Goal: Information Seeking & Learning: Learn about a topic

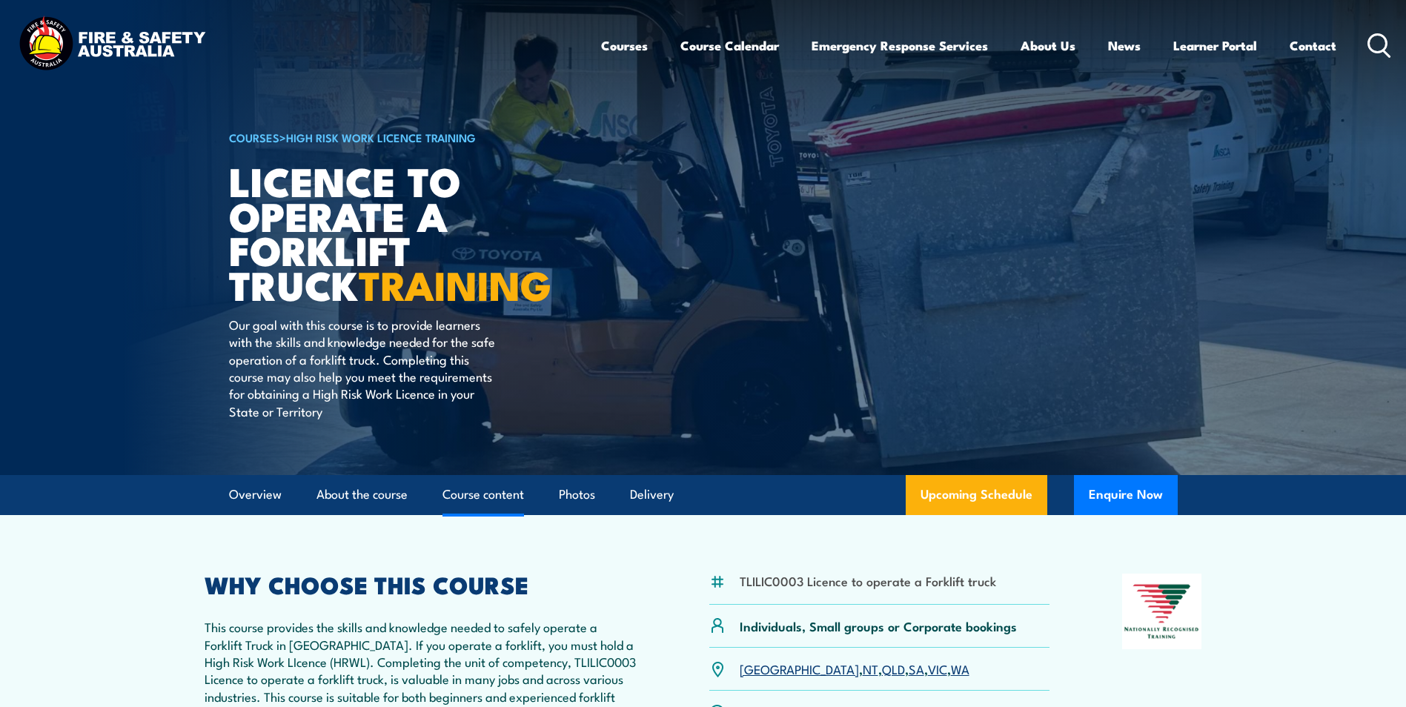
click at [463, 484] on link "Course content" at bounding box center [484, 494] width 82 height 39
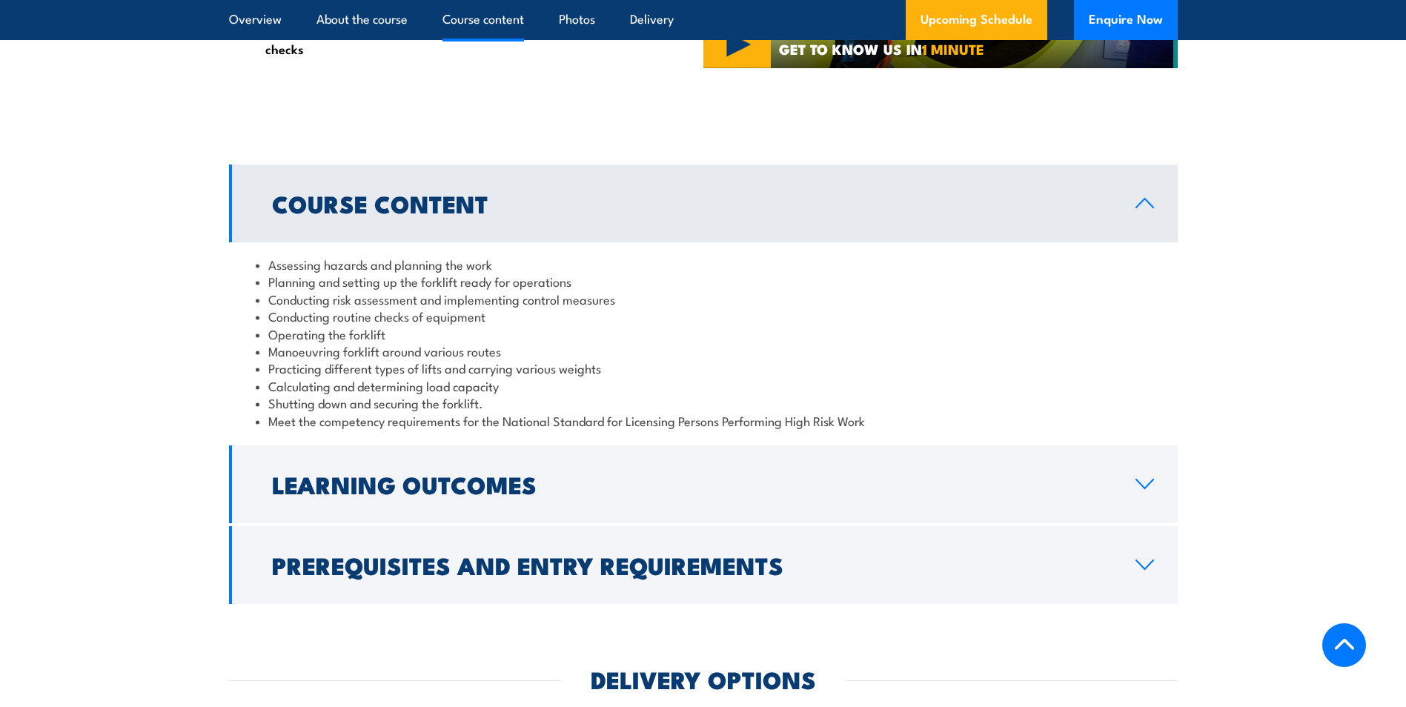
scroll to position [1314, 0]
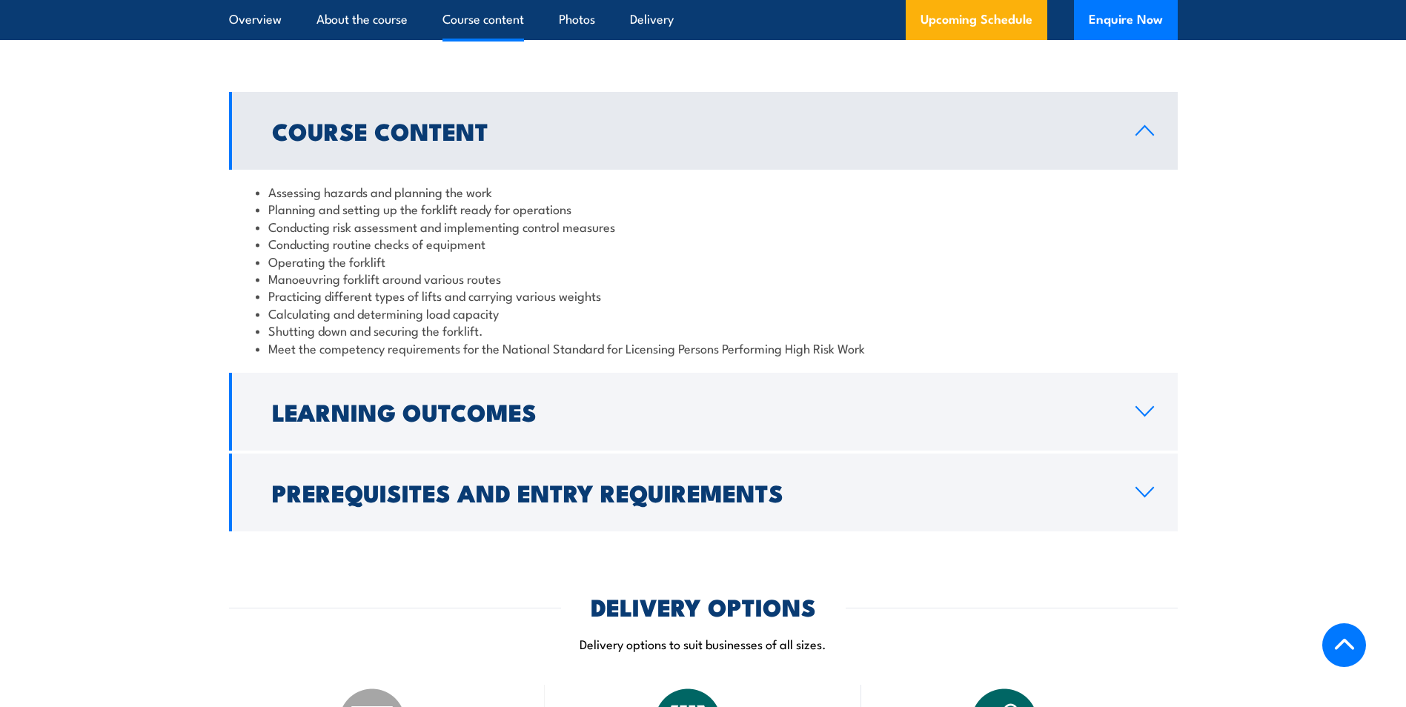
click at [1130, 136] on link "Course Content" at bounding box center [703, 131] width 949 height 78
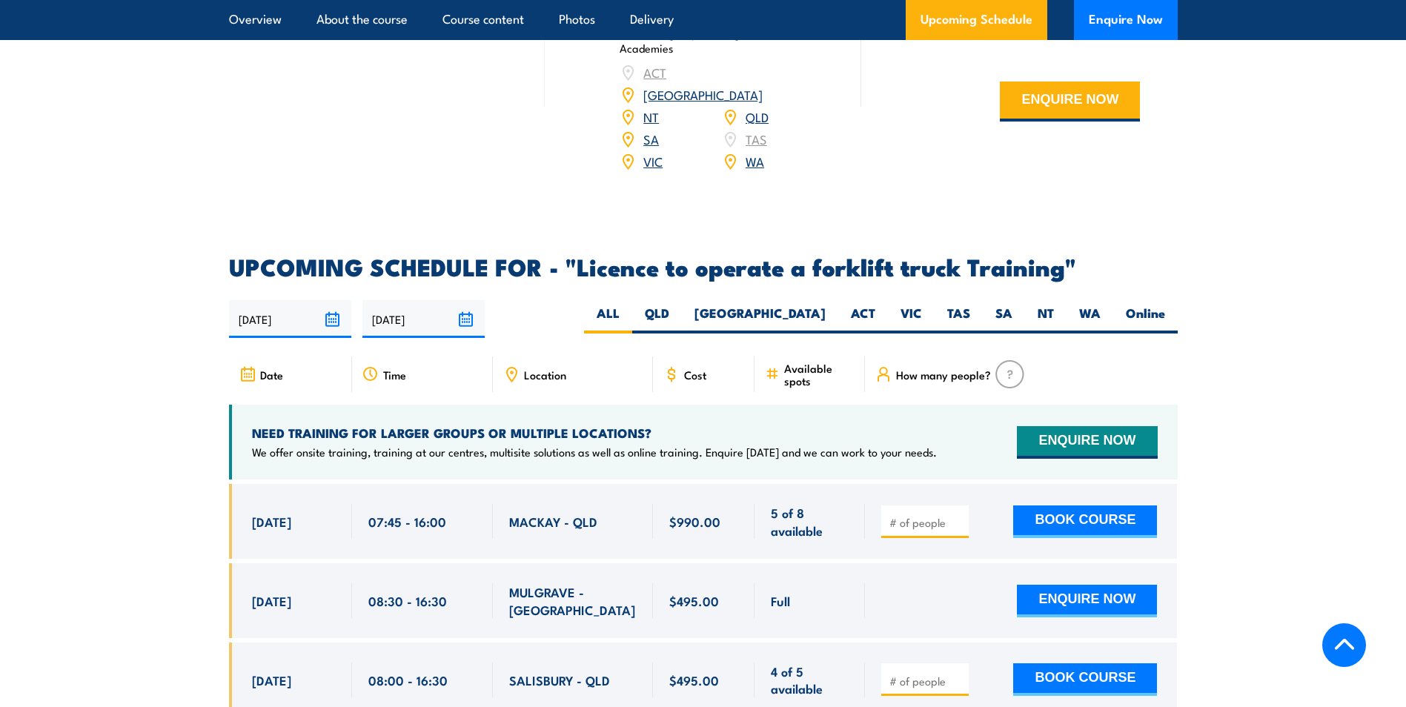
scroll to position [2129, 0]
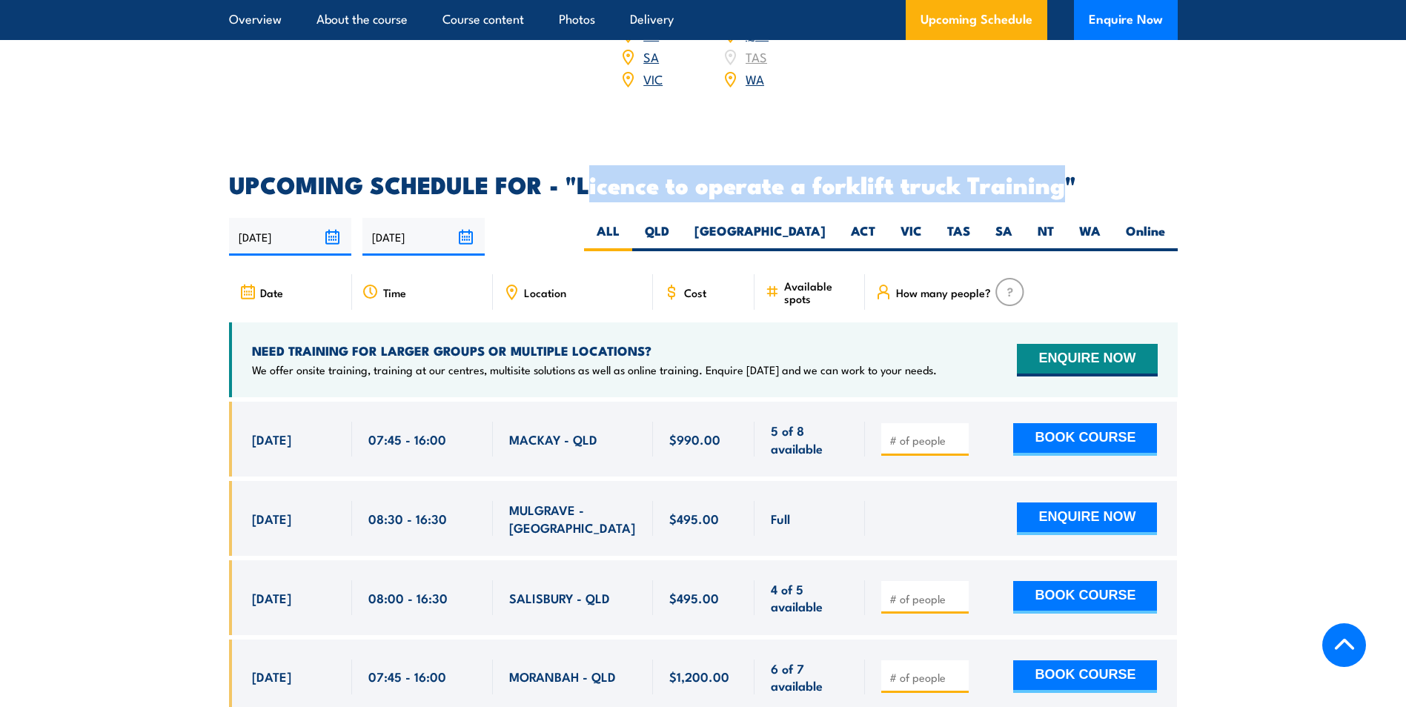
drag, startPoint x: 586, startPoint y: 166, endPoint x: 1058, endPoint y: 168, distance: 471.4
click at [1058, 173] on h2 "UPCOMING SCHEDULE FOR - "Licence to operate a forklift truck Training"" at bounding box center [703, 183] width 949 height 21
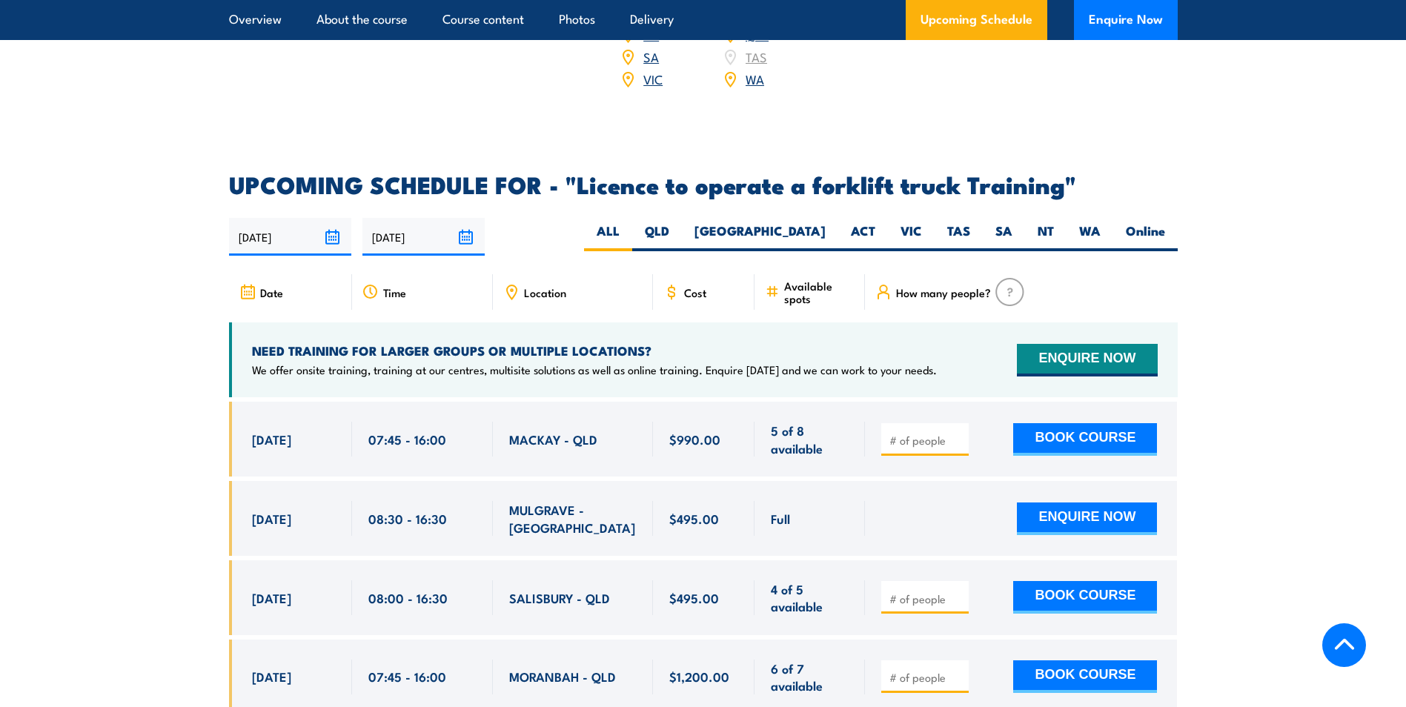
click at [682, 222] on label "QLD" at bounding box center [657, 236] width 50 height 29
click at [679, 222] on input "QLD" at bounding box center [674, 227] width 10 height 10
radio input "true"
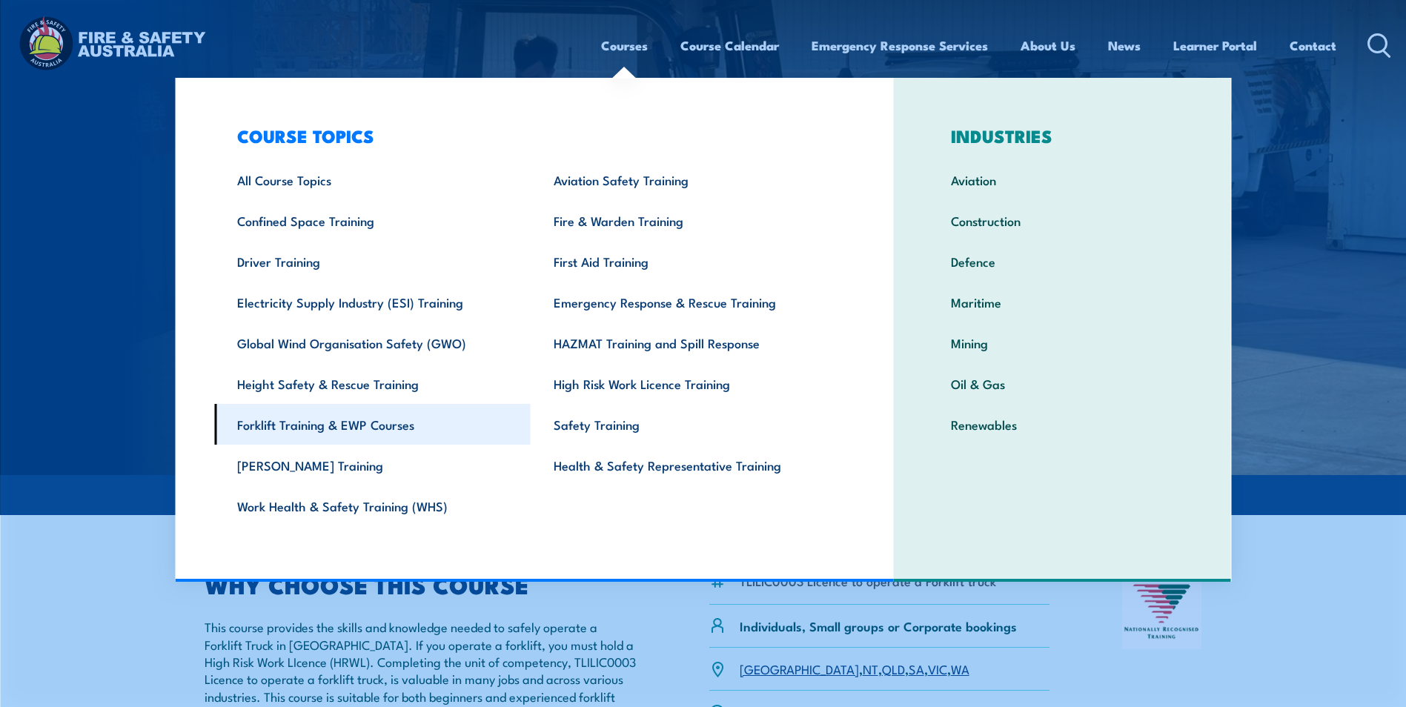
click at [388, 429] on link "Forklift Training & EWP Courses" at bounding box center [372, 424] width 316 height 41
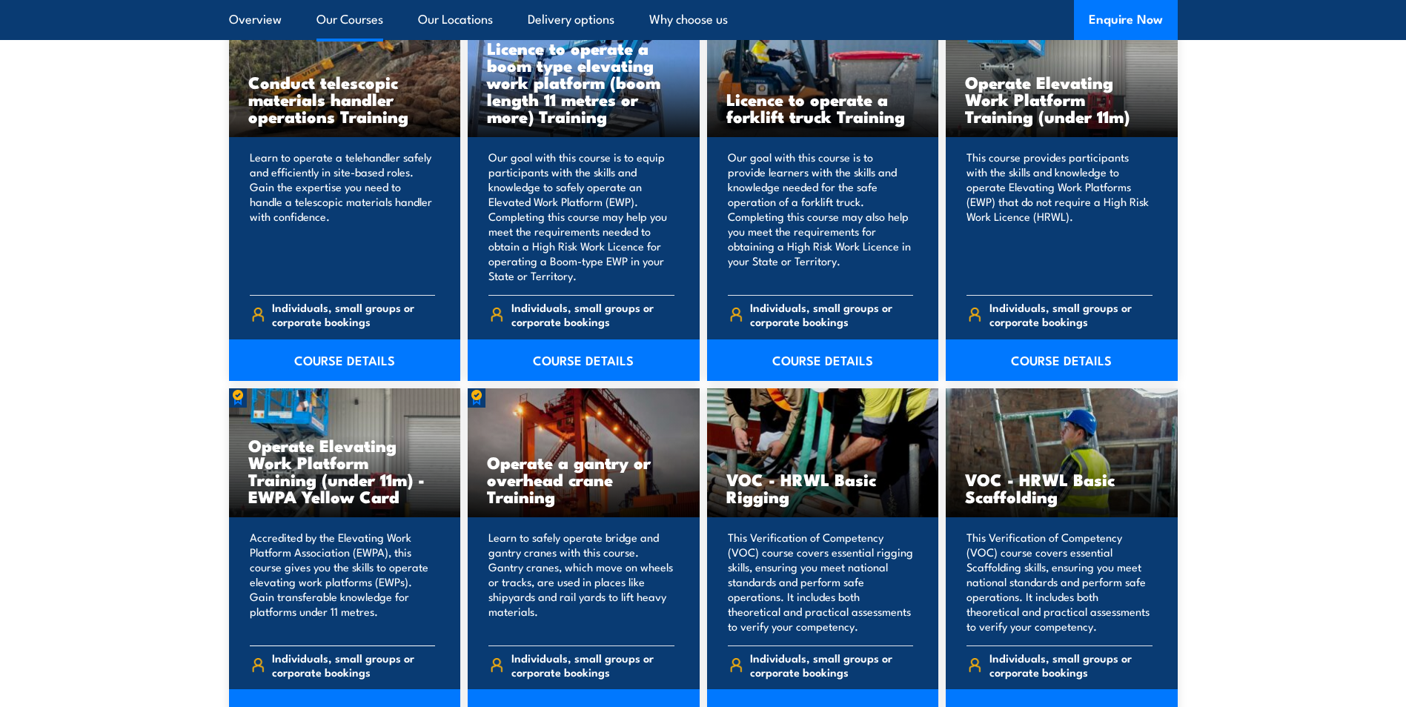
scroll to position [1038, 0]
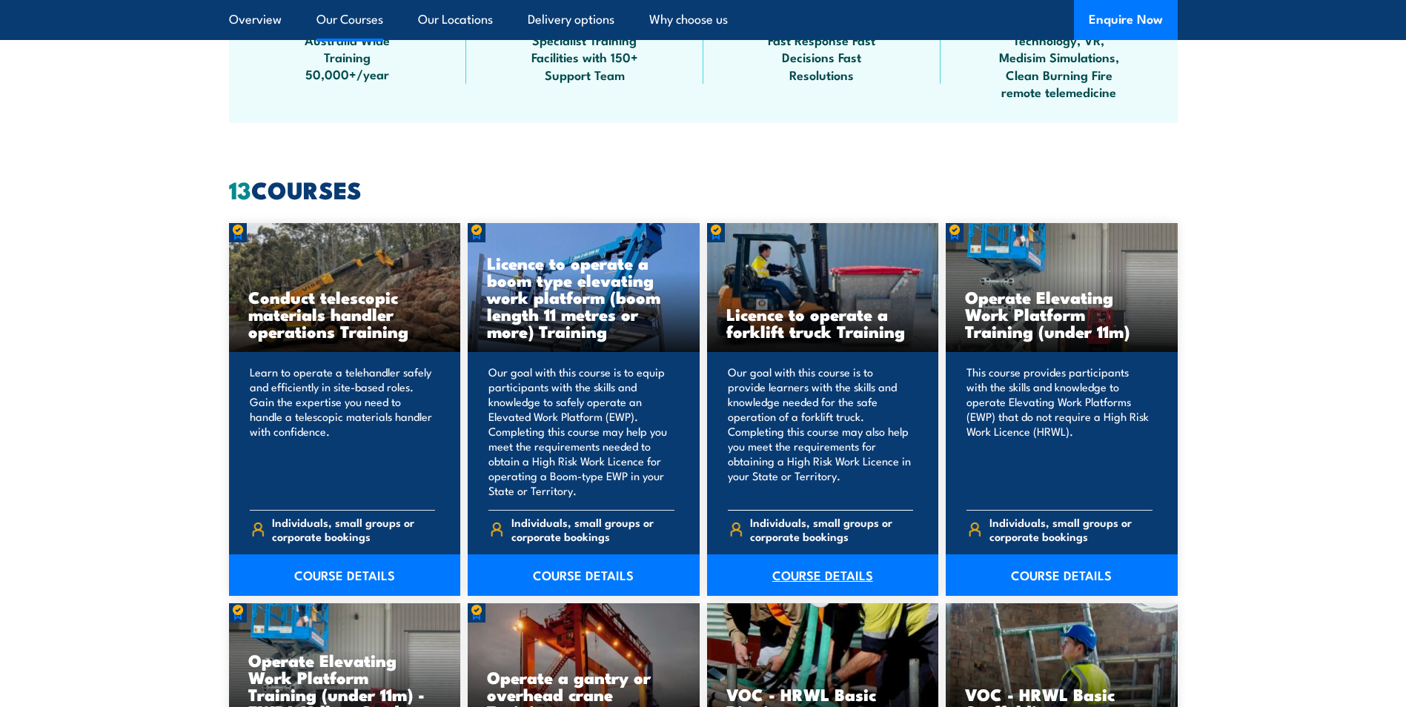
click at [825, 575] on link "COURSE DETAILS" at bounding box center [823, 575] width 232 height 42
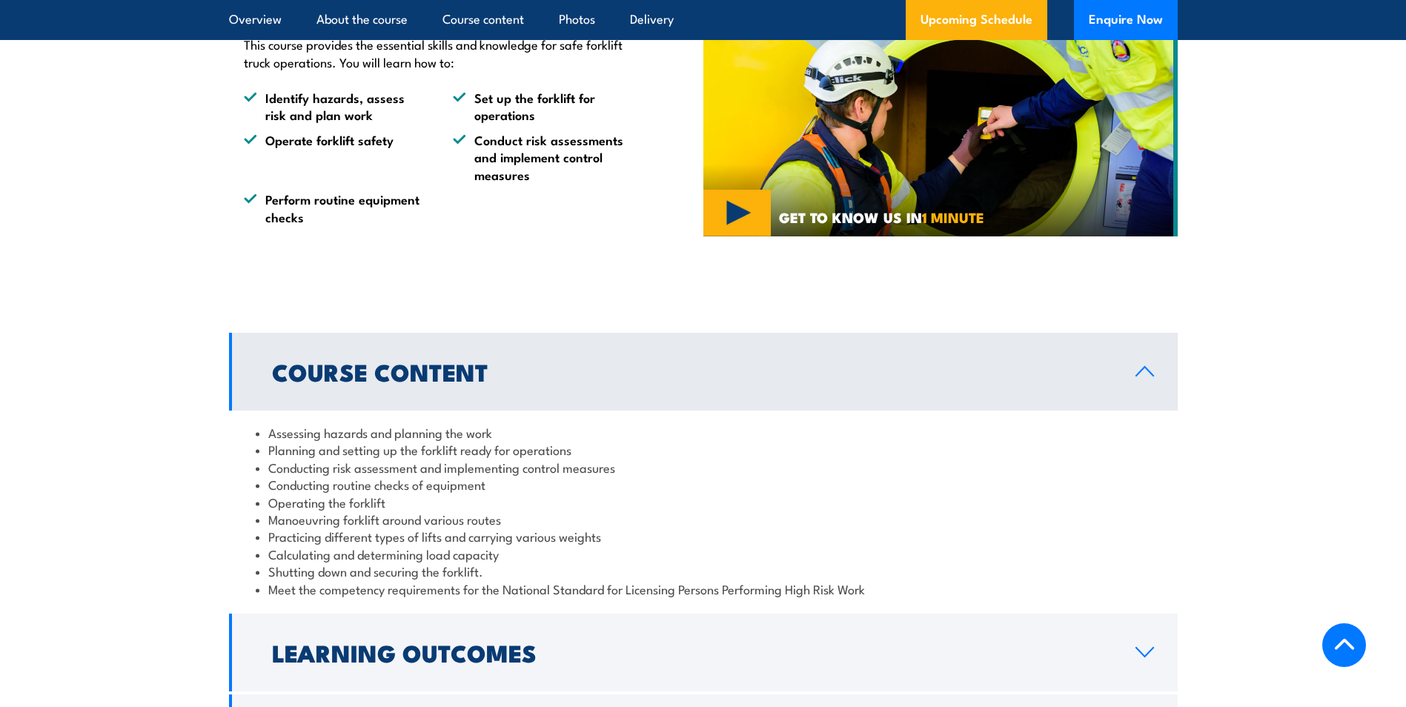
scroll to position [1186, 0]
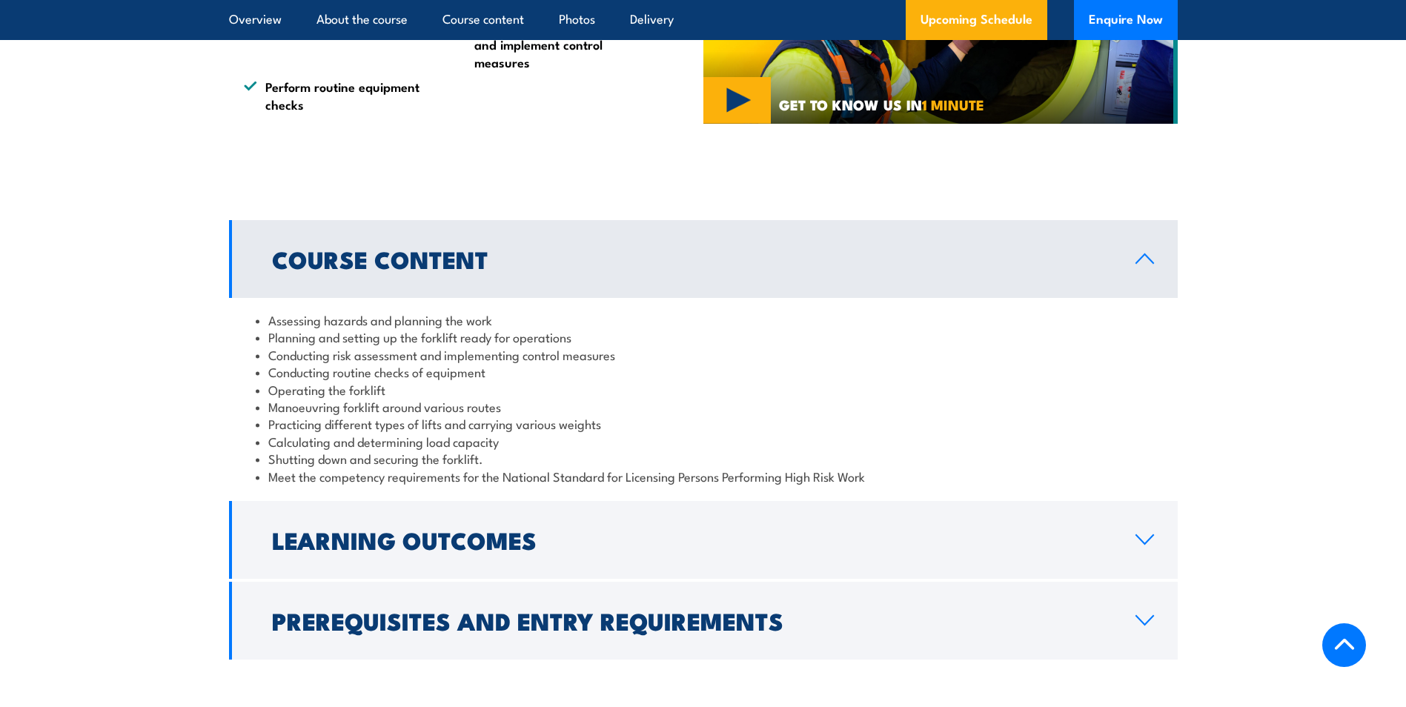
click at [507, 271] on link "Course Content" at bounding box center [703, 259] width 949 height 78
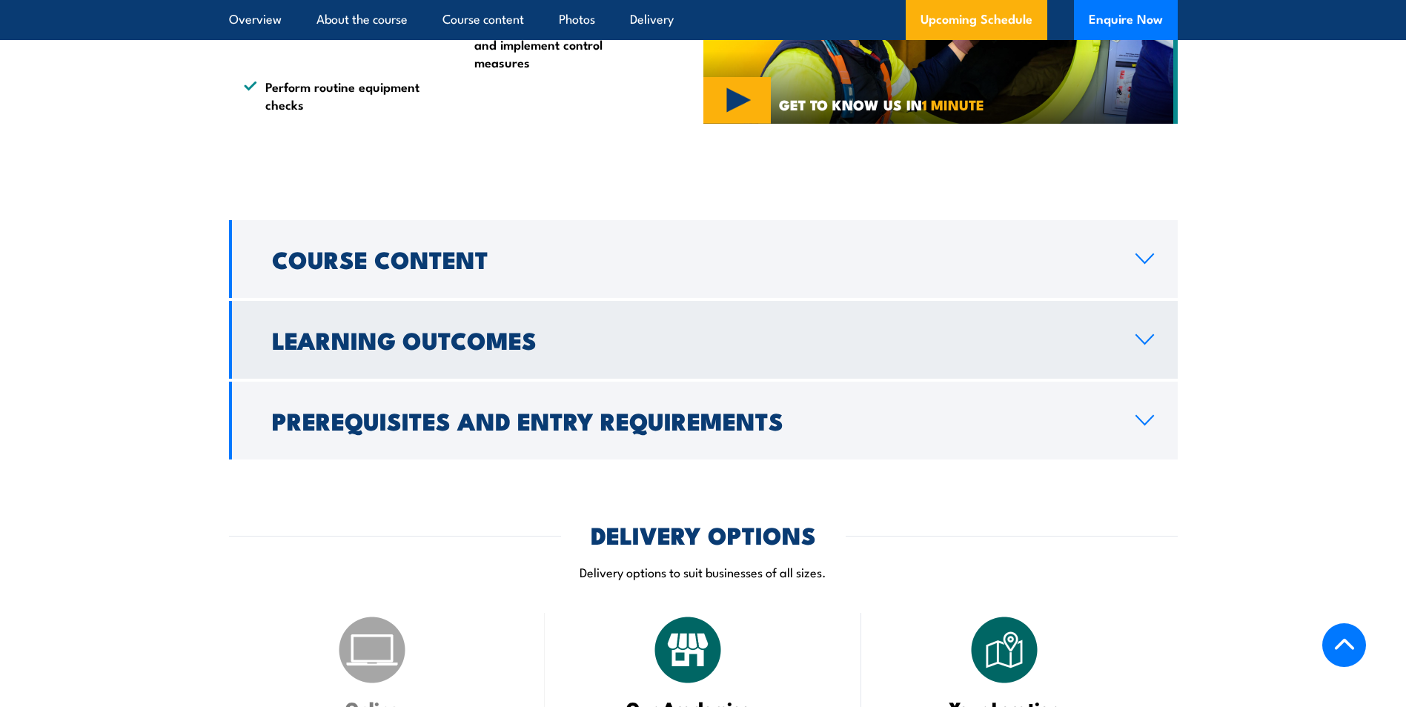
click at [590, 364] on link "Learning Outcomes" at bounding box center [703, 340] width 949 height 78
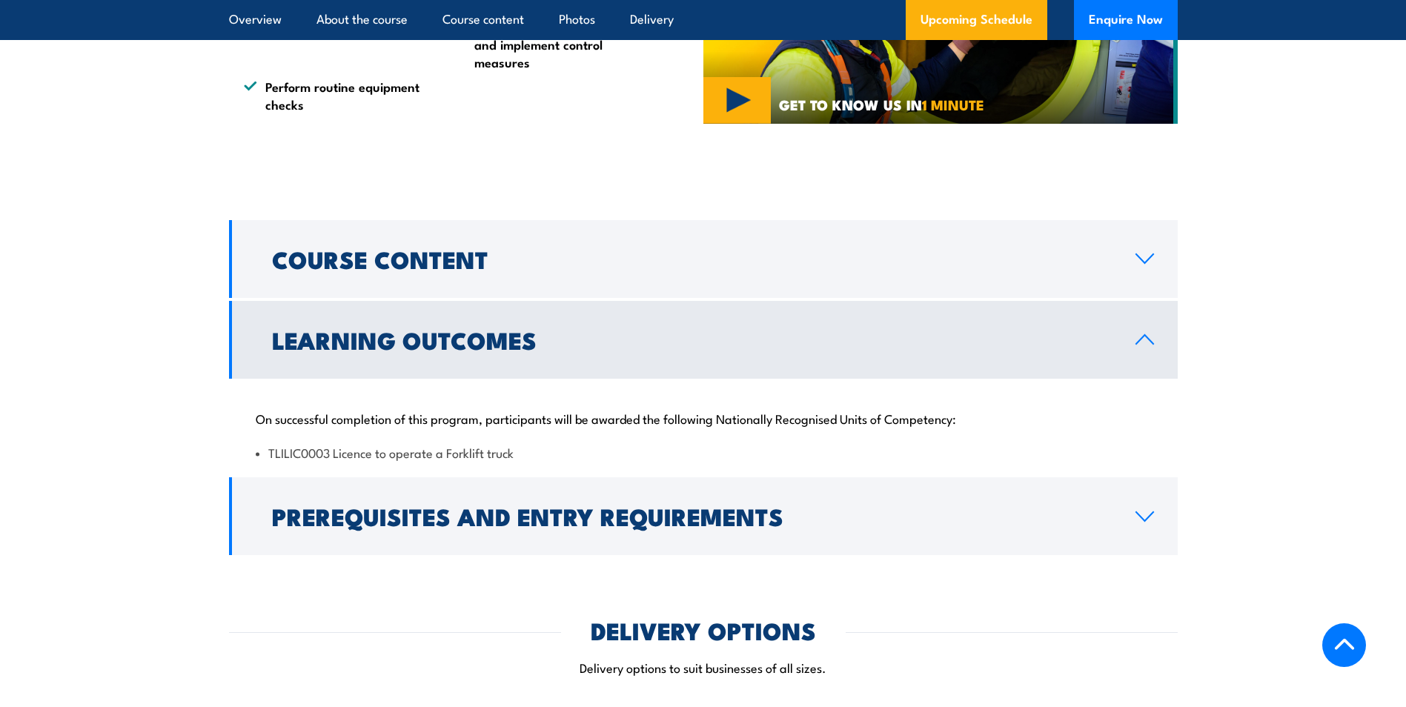
click at [590, 364] on link "Learning Outcomes" at bounding box center [703, 340] width 949 height 78
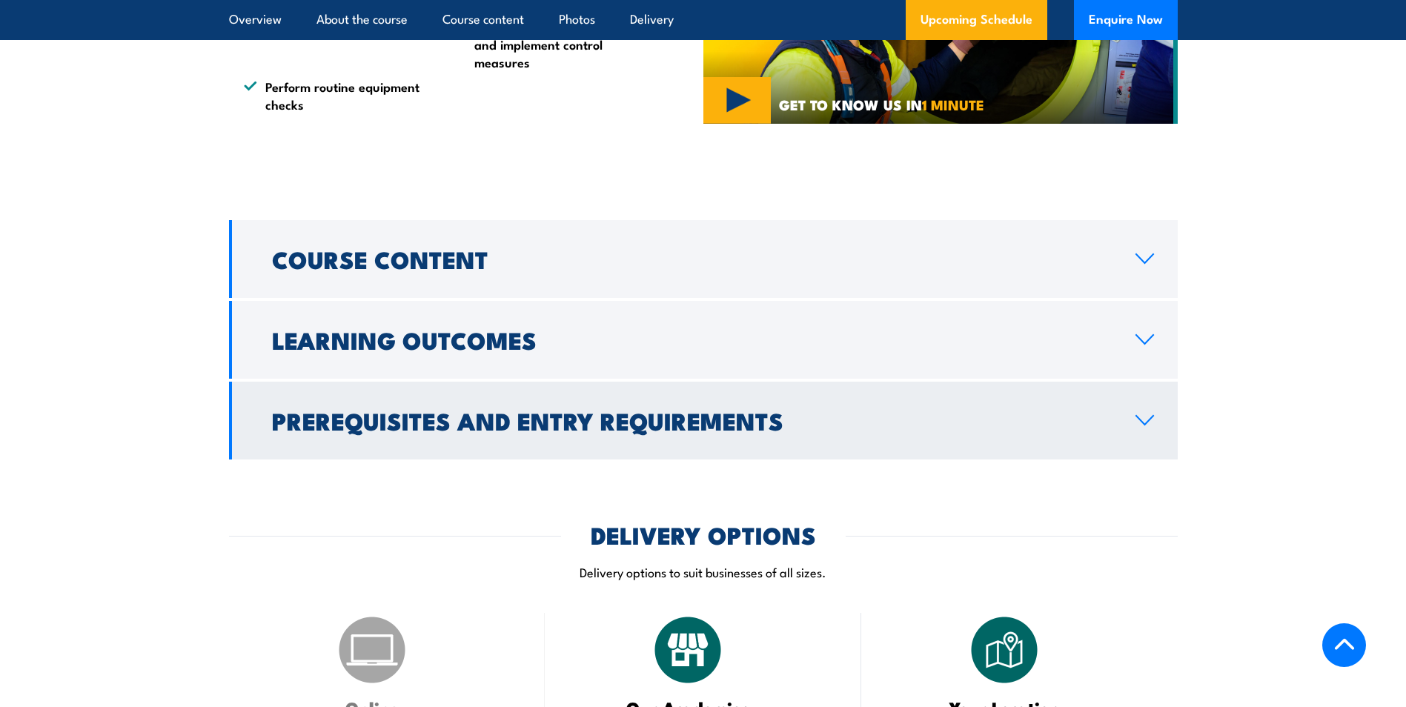
click at [573, 431] on h2 "Prerequisites and Entry Requirements" at bounding box center [692, 420] width 840 height 21
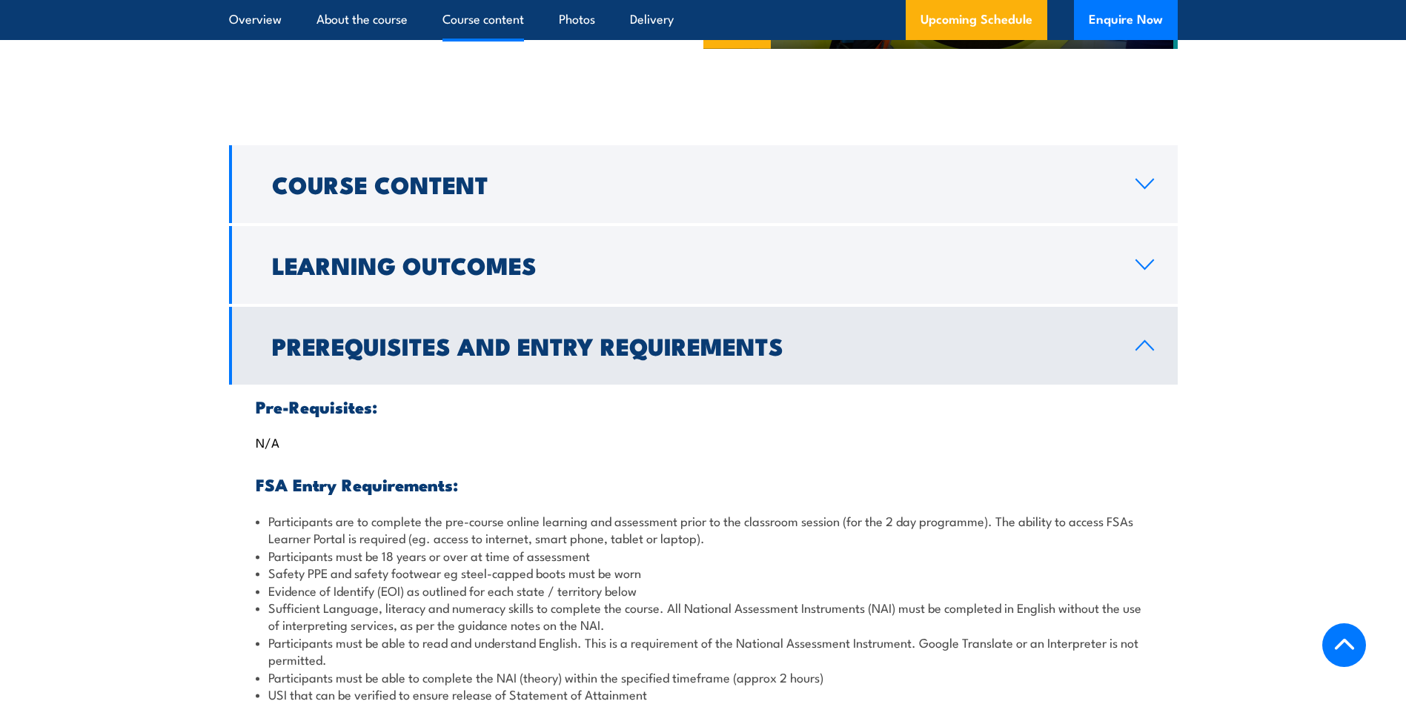
scroll to position [1557, 0]
